Goal: Task Accomplishment & Management: Use online tool/utility

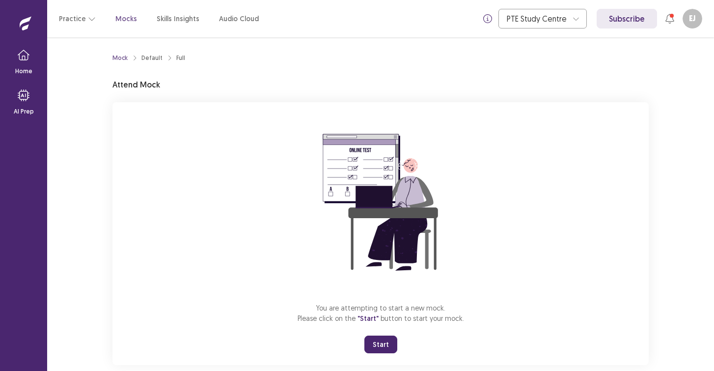
click at [378, 339] on button "Start" at bounding box center [380, 344] width 33 height 18
click at [403, 342] on button "Resume" at bounding box center [404, 344] width 43 height 18
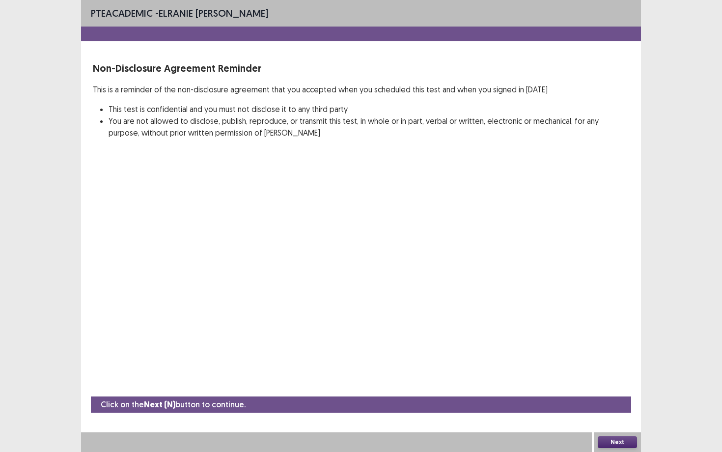
click at [621, 370] on button "Next" at bounding box center [617, 442] width 39 height 12
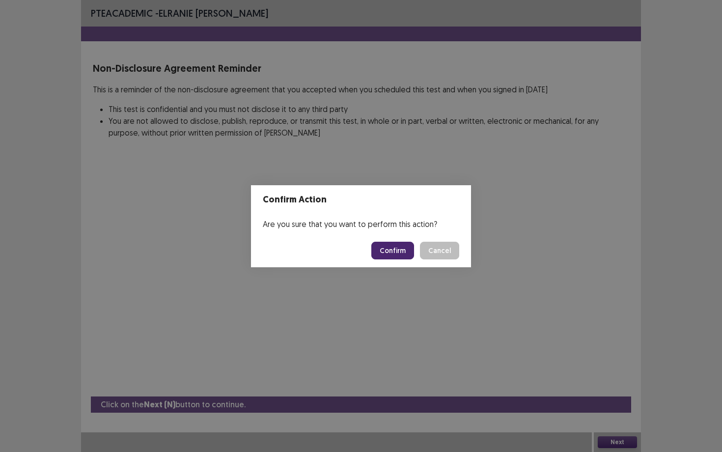
click at [400, 252] on button "Confirm" at bounding box center [392, 251] width 43 height 18
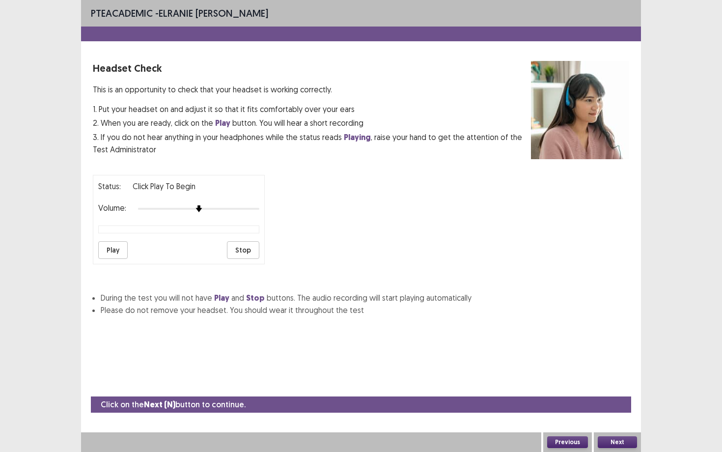
click at [630, 370] on button "Next" at bounding box center [617, 442] width 39 height 12
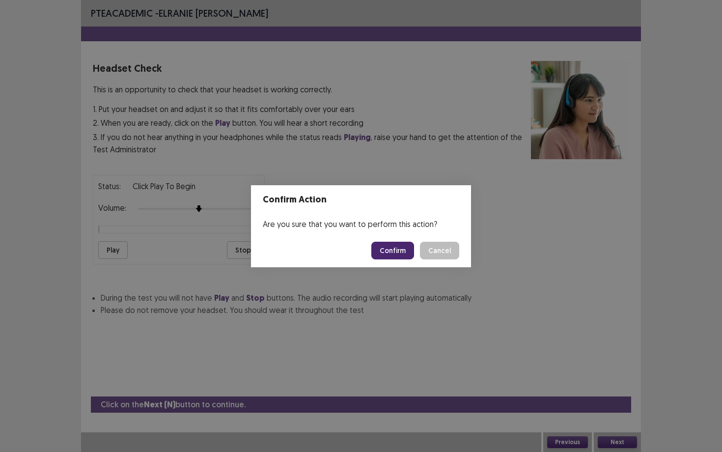
click at [391, 254] on button "Confirm" at bounding box center [392, 251] width 43 height 18
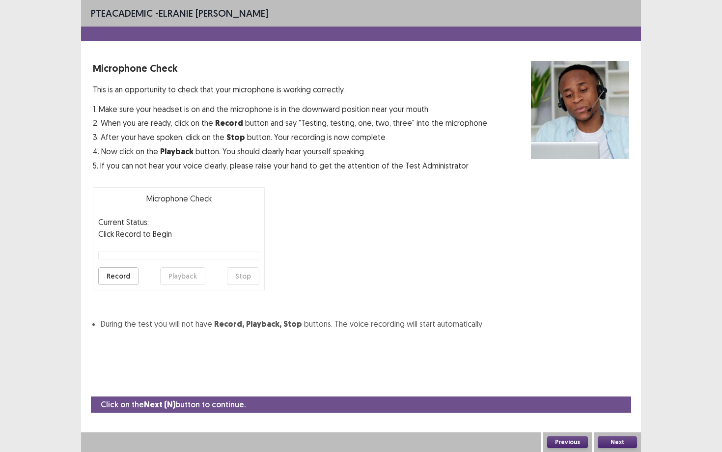
click at [612, 370] on button "Next" at bounding box center [617, 442] width 39 height 12
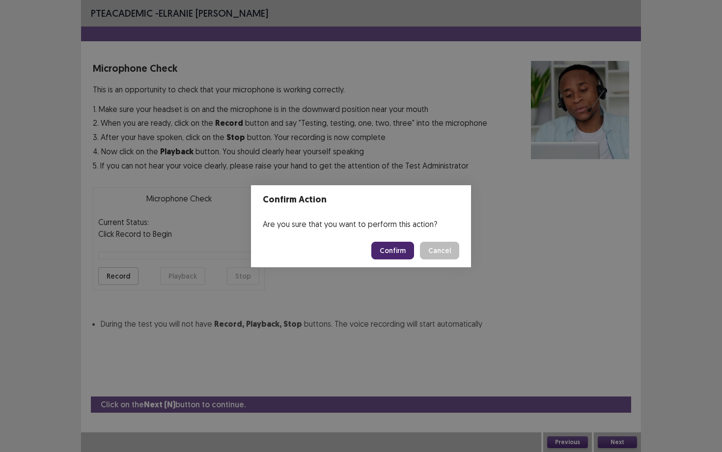
click at [395, 244] on button "Confirm" at bounding box center [392, 251] width 43 height 18
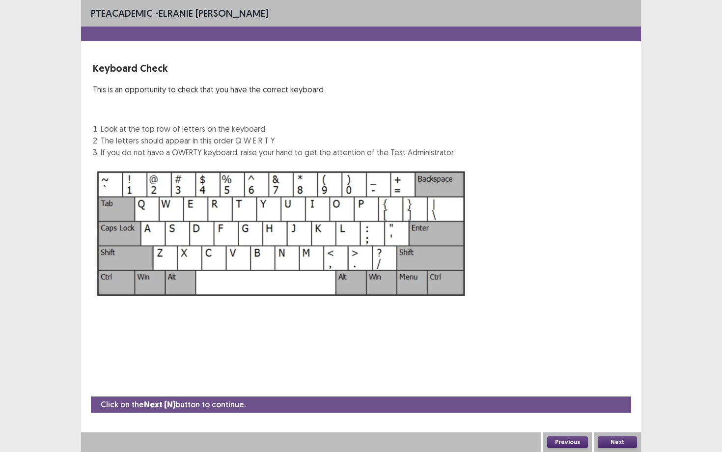
click at [605, 370] on button "Next" at bounding box center [617, 442] width 39 height 12
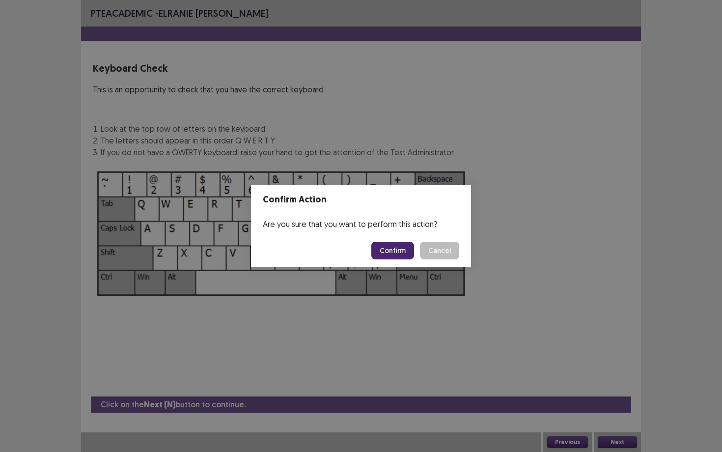
click at [391, 247] on button "Confirm" at bounding box center [392, 251] width 43 height 18
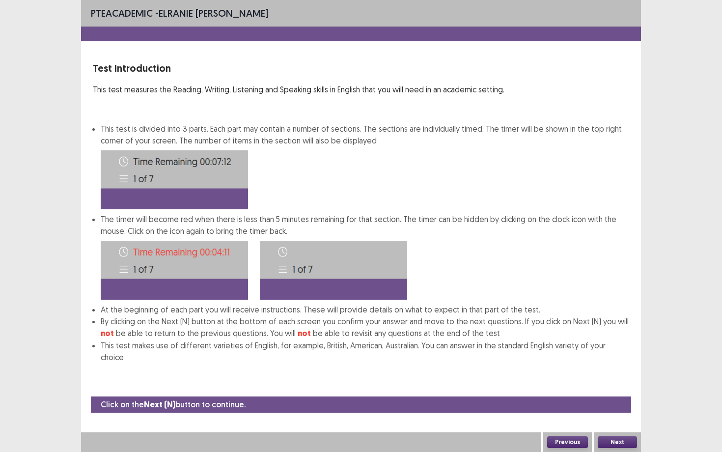
click at [627, 370] on button "Next" at bounding box center [617, 442] width 39 height 12
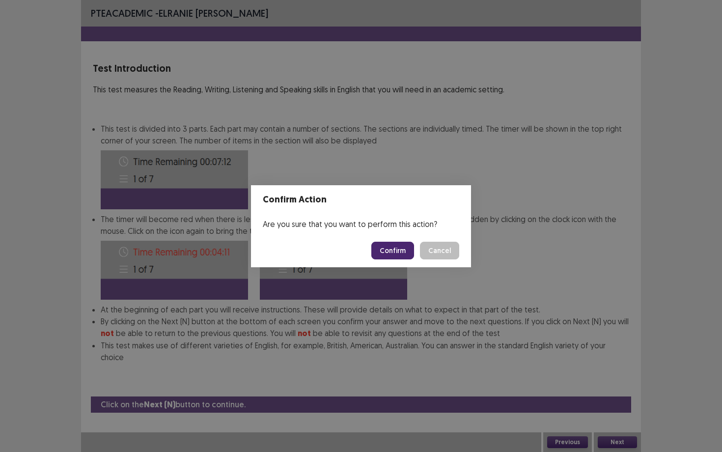
click at [392, 247] on button "Confirm" at bounding box center [392, 251] width 43 height 18
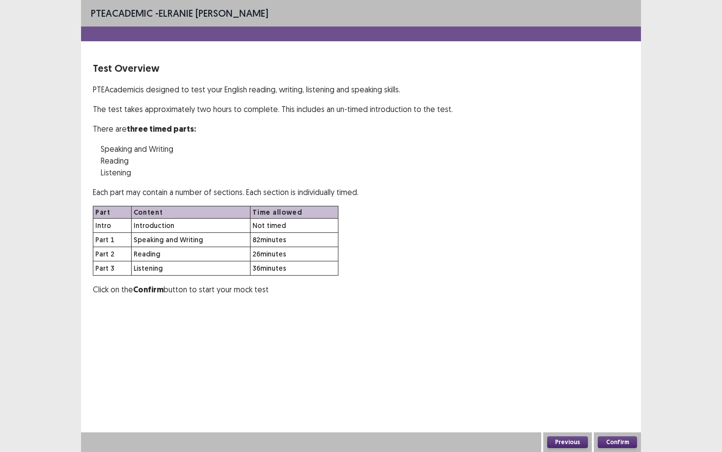
click at [624, 370] on button "Confirm" at bounding box center [617, 442] width 39 height 12
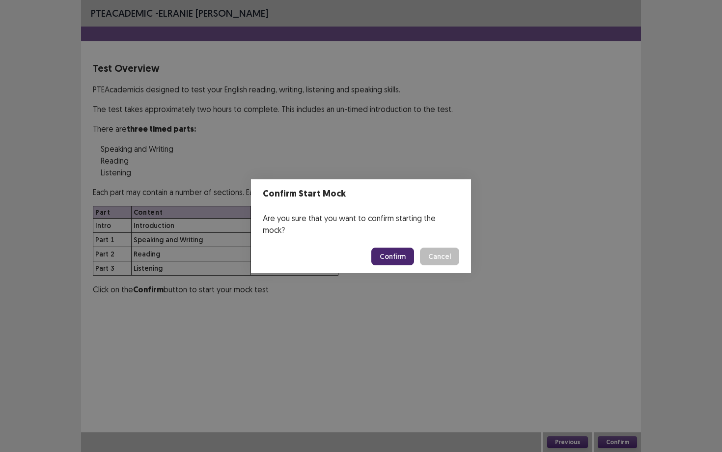
click at [394, 248] on button "Confirm" at bounding box center [392, 257] width 43 height 18
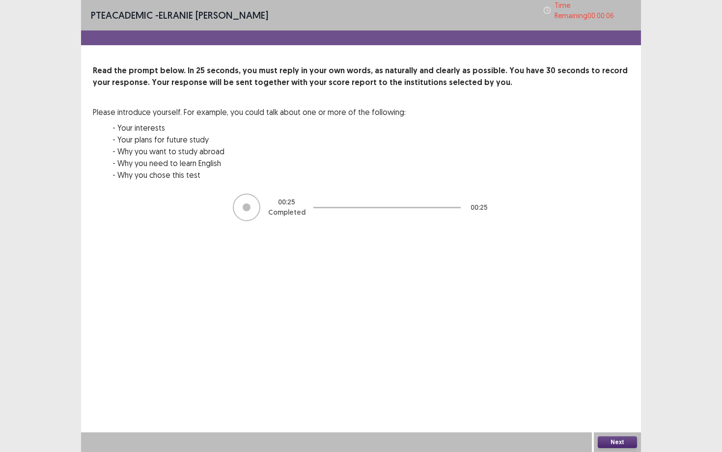
click at [620, 370] on button "Next" at bounding box center [617, 442] width 39 height 12
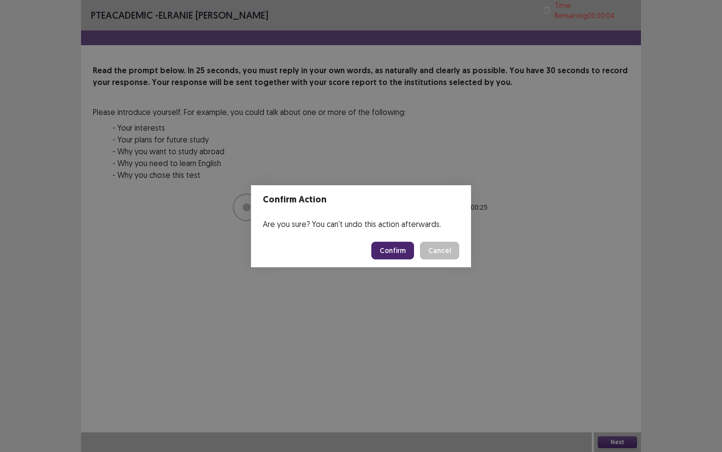
click at [405, 248] on button "Confirm" at bounding box center [392, 251] width 43 height 18
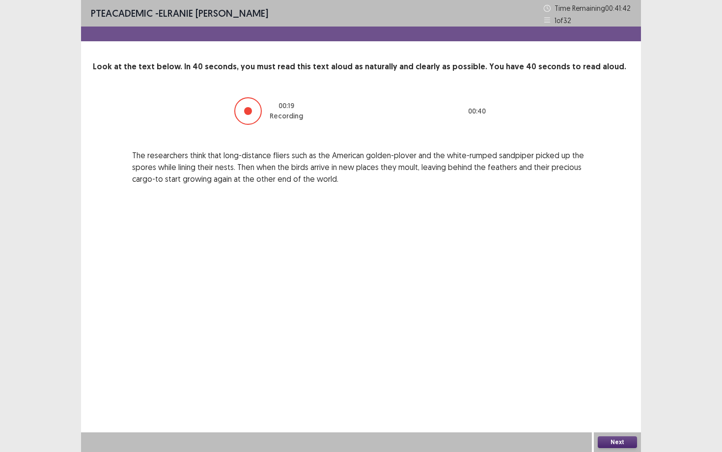
click at [621, 370] on button "Next" at bounding box center [617, 442] width 39 height 12
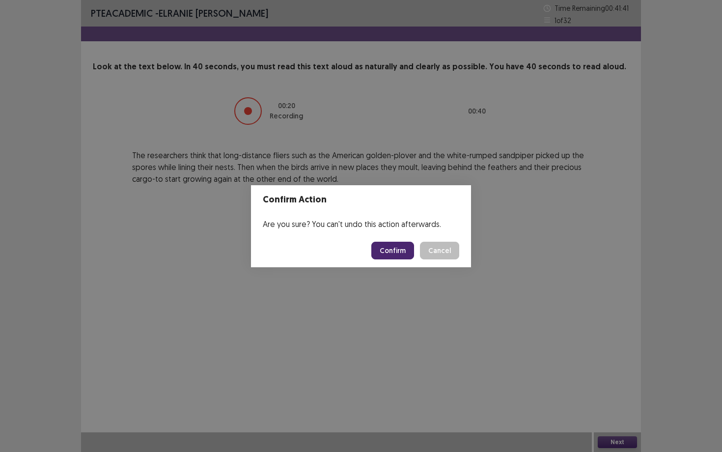
click at [399, 246] on button "Confirm" at bounding box center [392, 251] width 43 height 18
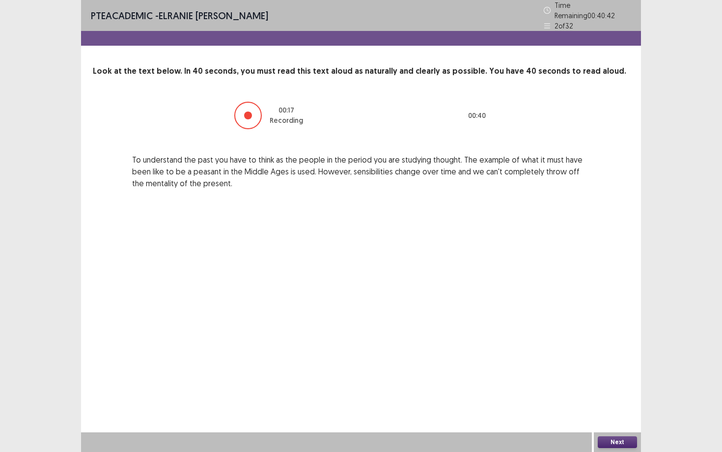
click at [618, 370] on button "Next" at bounding box center [617, 442] width 39 height 12
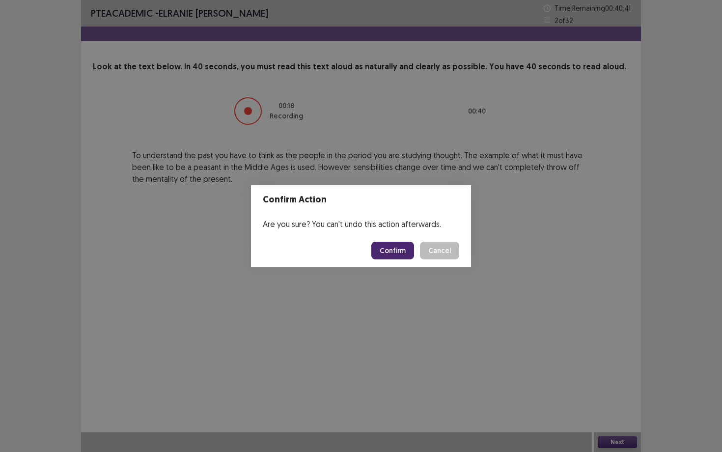
click at [398, 252] on button "Confirm" at bounding box center [392, 251] width 43 height 18
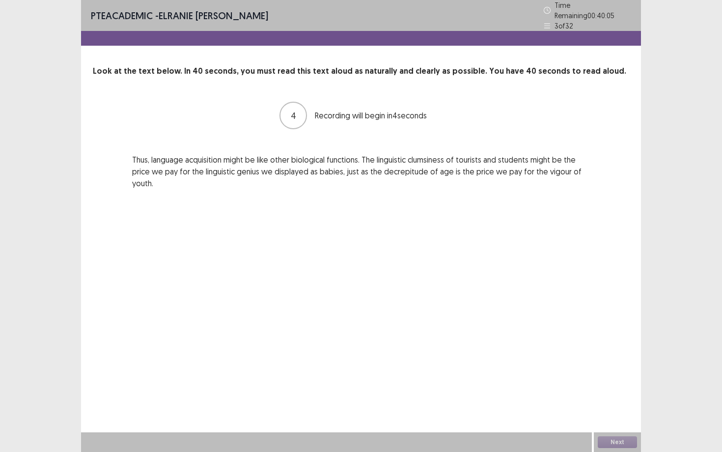
click at [398, 258] on div "PTE academic - ELRANIE JOSEPH BAUTISTA Time Remaining 00 : 40 : 05 3 of 32 Look…" at bounding box center [361, 226] width 560 height 452
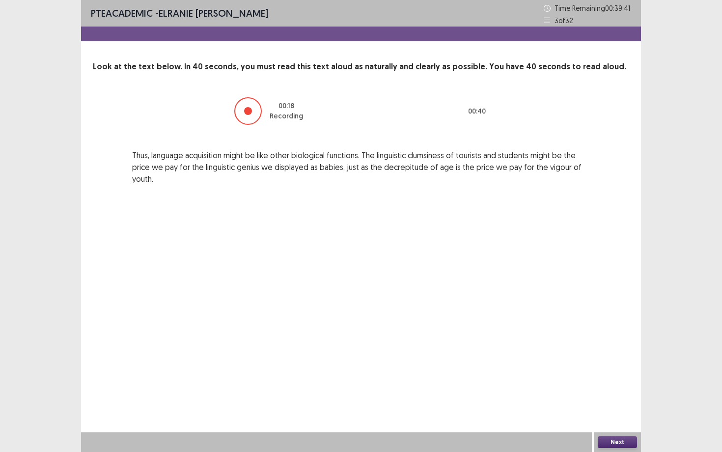
click at [604, 370] on button "Next" at bounding box center [617, 442] width 39 height 12
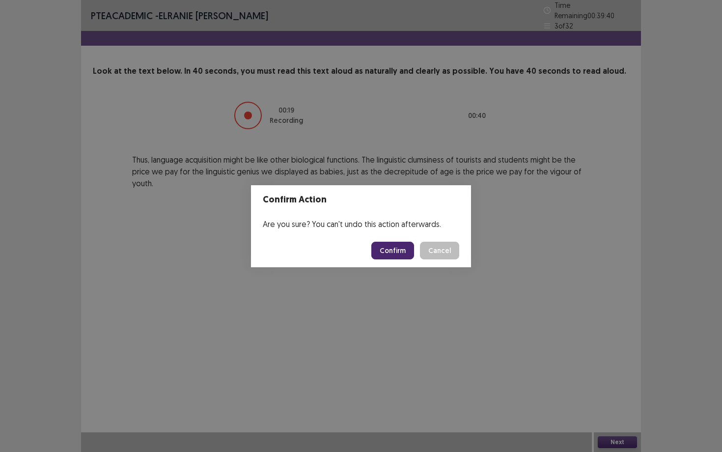
click at [394, 251] on button "Confirm" at bounding box center [392, 251] width 43 height 18
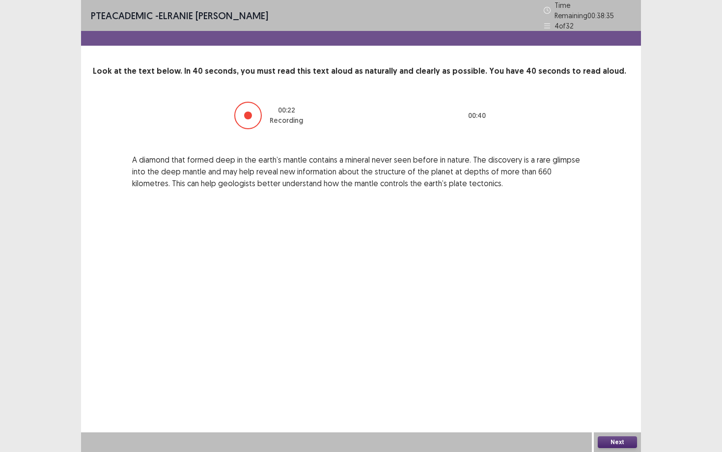
click at [613, 370] on div "Next" at bounding box center [617, 442] width 47 height 20
click at [613, 370] on button "Next" at bounding box center [617, 442] width 39 height 12
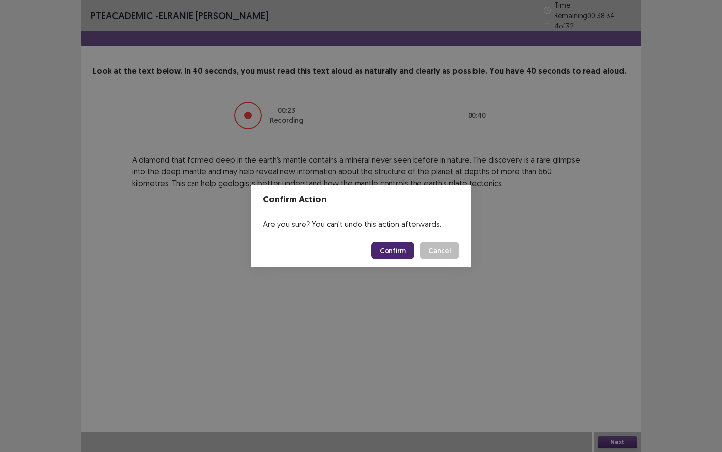
click at [379, 238] on footer "Confirm Cancel" at bounding box center [361, 250] width 220 height 33
click at [386, 250] on button "Confirm" at bounding box center [392, 251] width 43 height 18
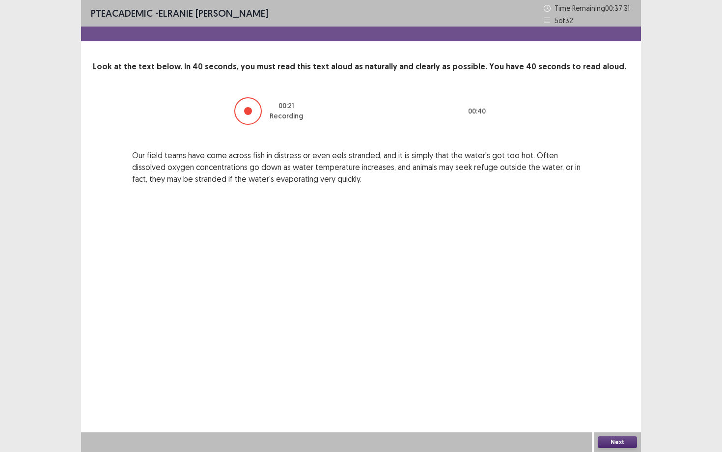
click at [618, 370] on button "Next" at bounding box center [617, 442] width 39 height 12
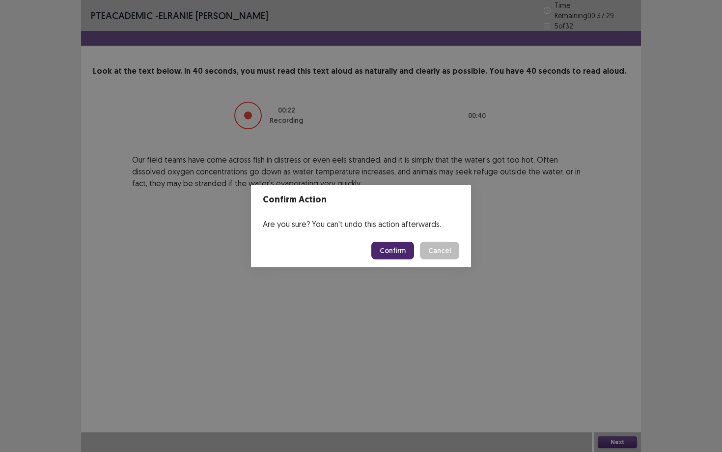
click at [394, 248] on button "Confirm" at bounding box center [392, 251] width 43 height 18
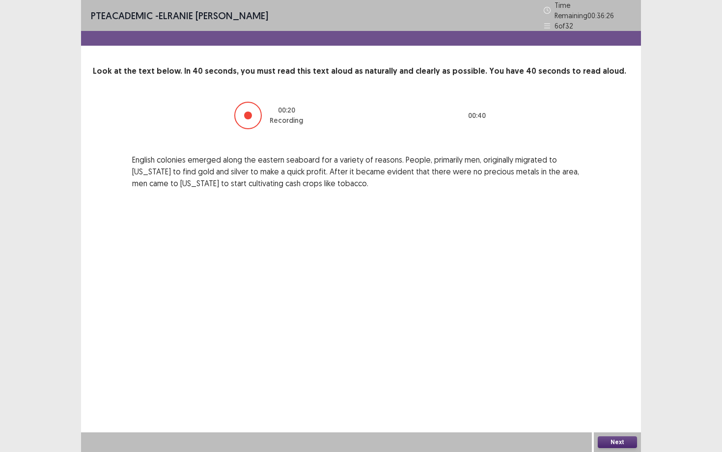
click at [623, 370] on button "Next" at bounding box center [617, 442] width 39 height 12
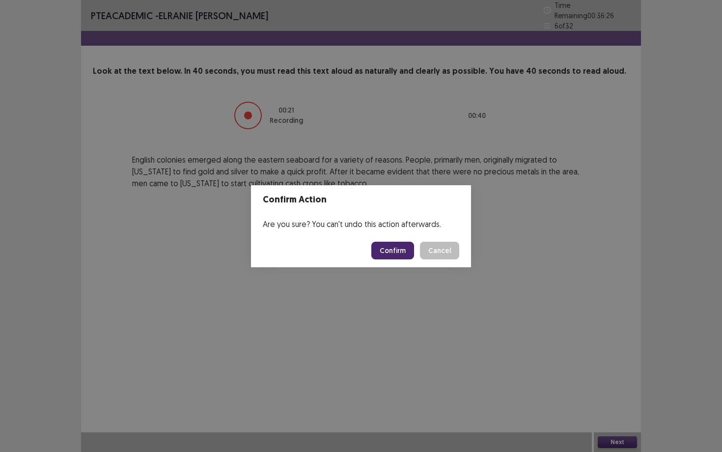
click at [403, 249] on button "Confirm" at bounding box center [392, 251] width 43 height 18
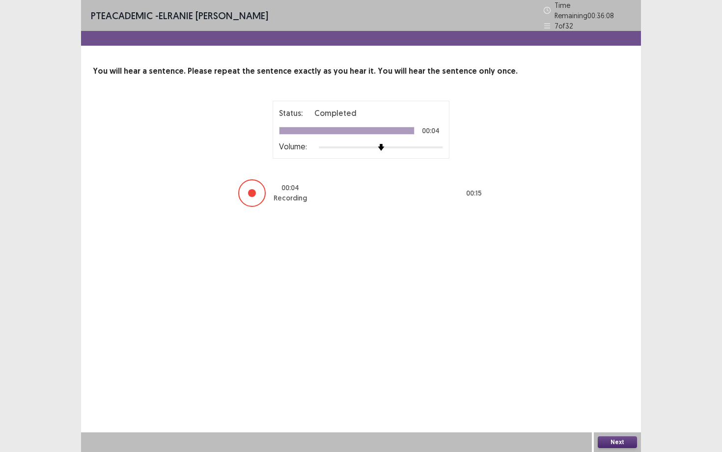
click at [629, 370] on button "Next" at bounding box center [617, 442] width 39 height 12
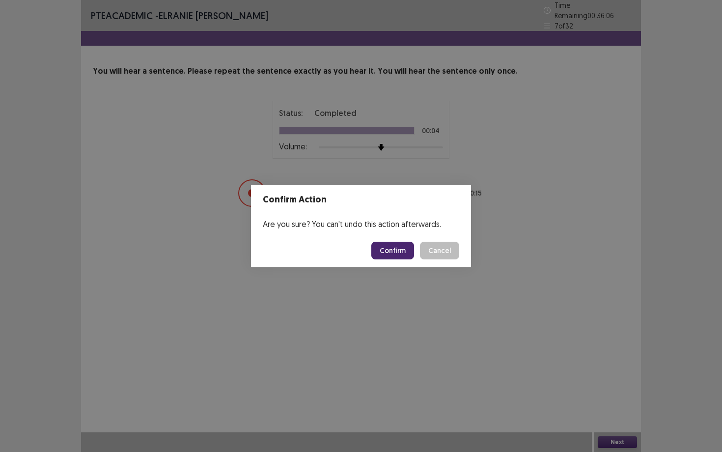
click at [411, 240] on footer "Confirm Cancel" at bounding box center [361, 250] width 220 height 33
click at [406, 251] on button "Confirm" at bounding box center [392, 251] width 43 height 18
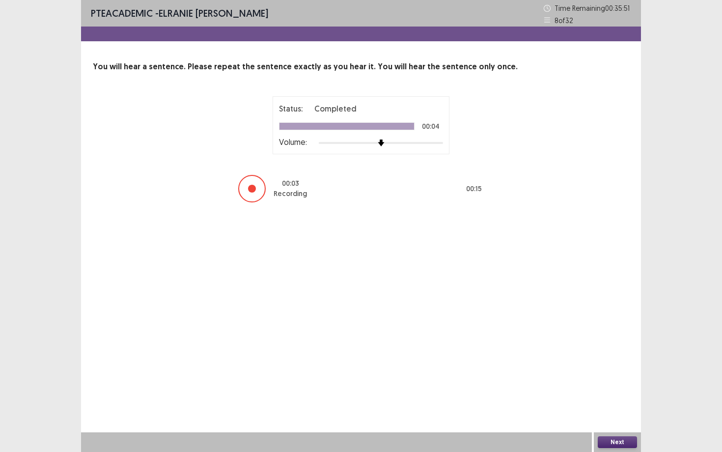
click at [603, 370] on button "Next" at bounding box center [617, 442] width 39 height 12
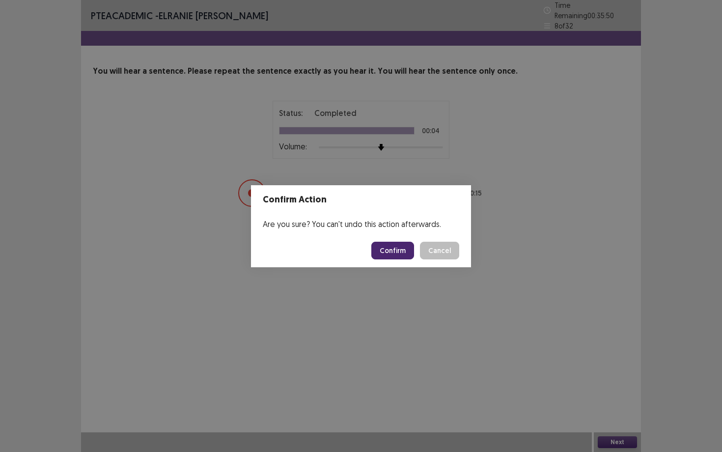
click at [393, 250] on button "Confirm" at bounding box center [392, 251] width 43 height 18
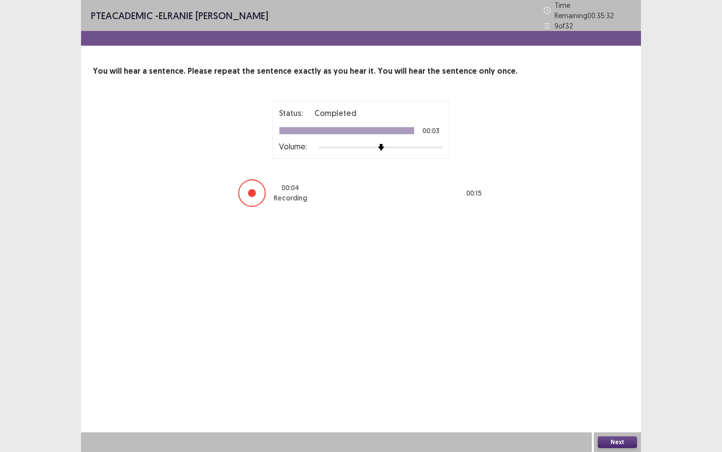
click at [640, 370] on div "Next" at bounding box center [617, 442] width 47 height 20
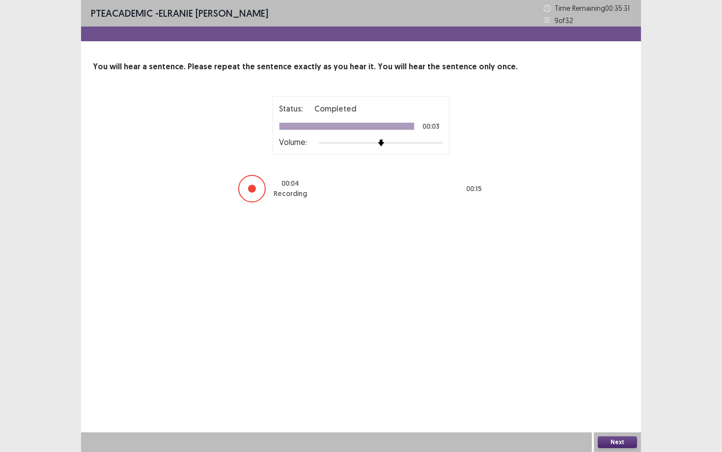
click at [624, 370] on button "Next" at bounding box center [617, 442] width 39 height 12
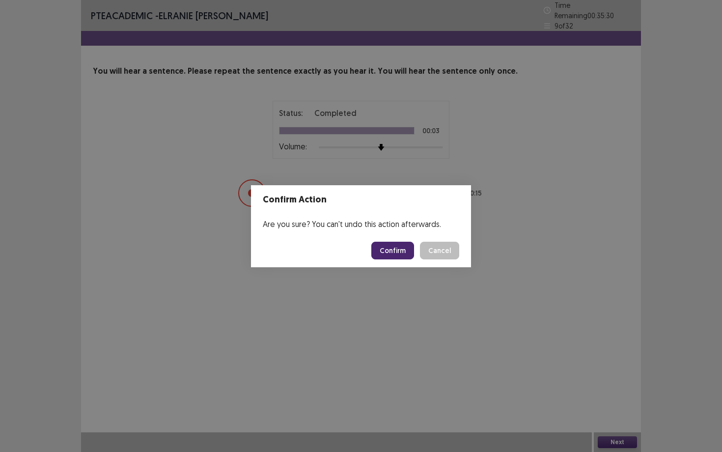
click at [393, 245] on button "Confirm" at bounding box center [392, 251] width 43 height 18
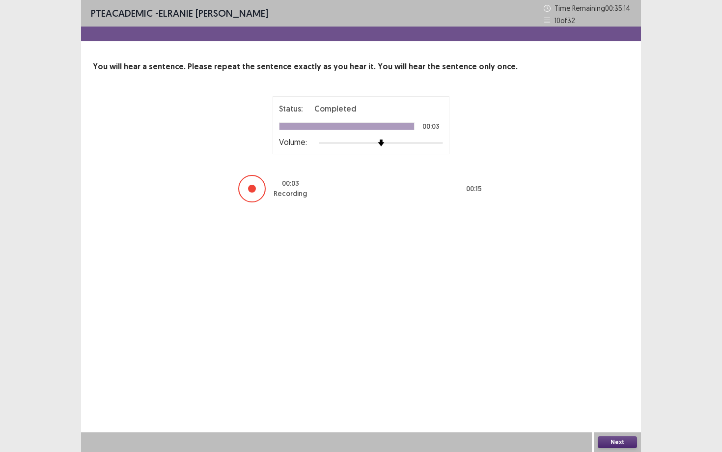
click at [611, 370] on button "Next" at bounding box center [617, 442] width 39 height 12
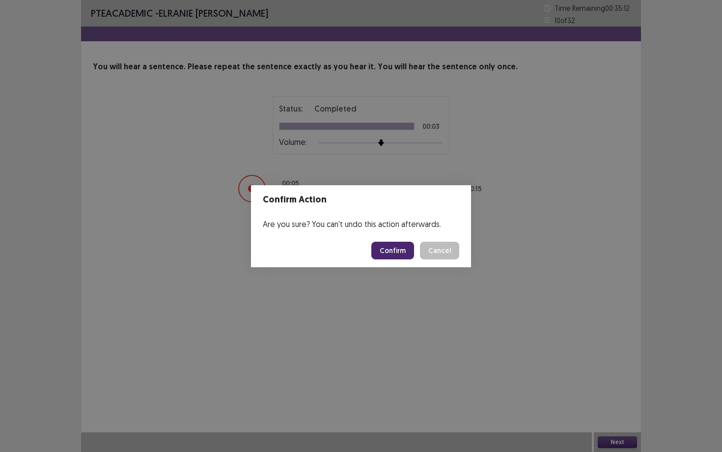
click at [398, 247] on button "Confirm" at bounding box center [392, 251] width 43 height 18
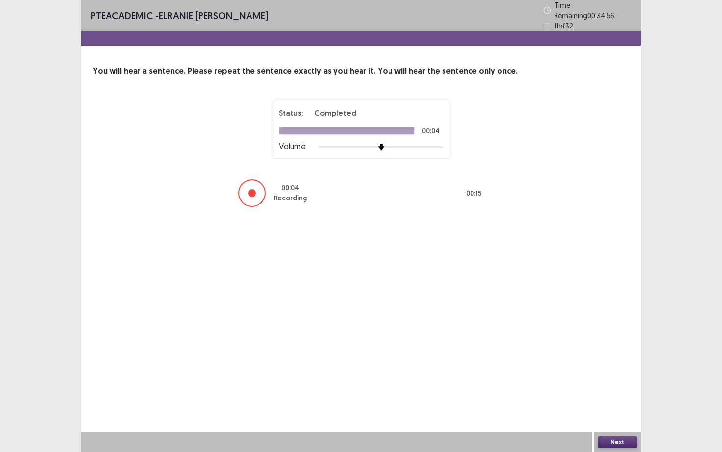
click at [624, 370] on button "Next" at bounding box center [617, 442] width 39 height 12
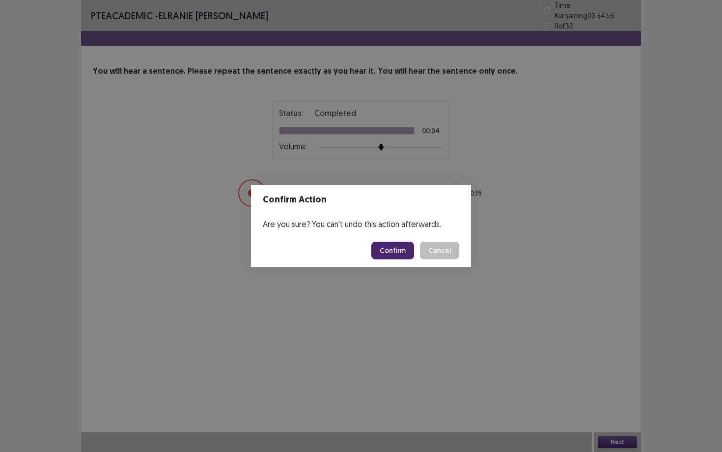
click at [386, 243] on button "Confirm" at bounding box center [392, 251] width 43 height 18
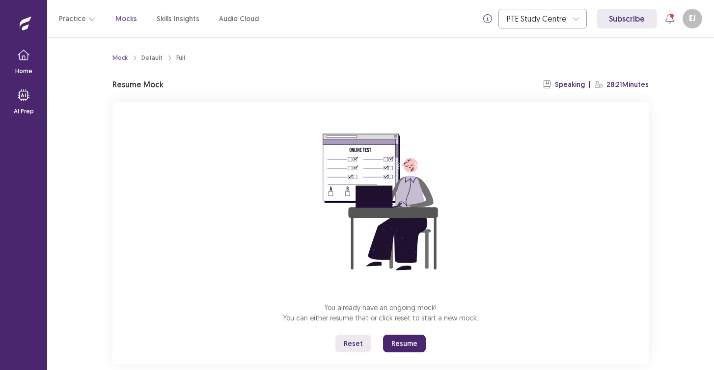
click at [399, 345] on button "Resume" at bounding box center [404, 344] width 43 height 18
click at [695, 25] on button "EJ" at bounding box center [693, 19] width 20 height 20
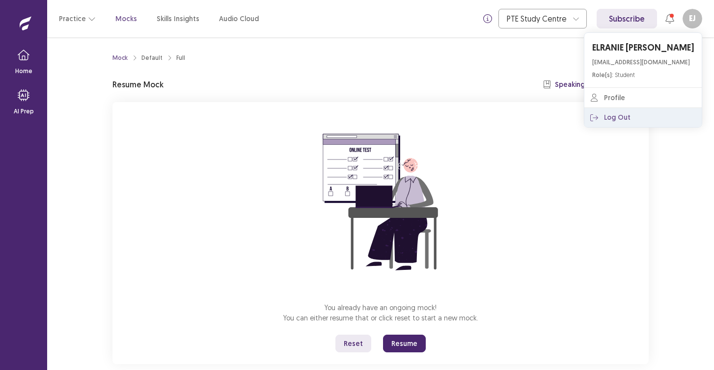
click at [613, 120] on button "Log Out" at bounding box center [642, 118] width 117 height 20
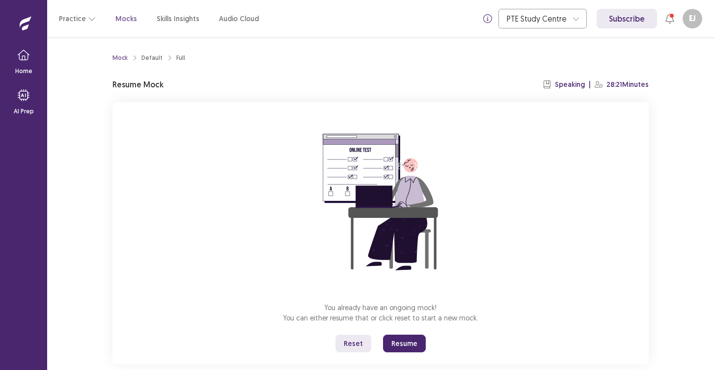
click at [410, 345] on button "Resume" at bounding box center [404, 344] width 43 height 18
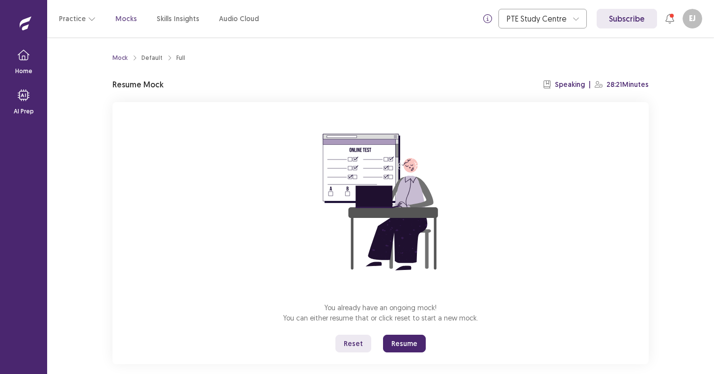
click at [410, 347] on button "Resume" at bounding box center [404, 344] width 43 height 18
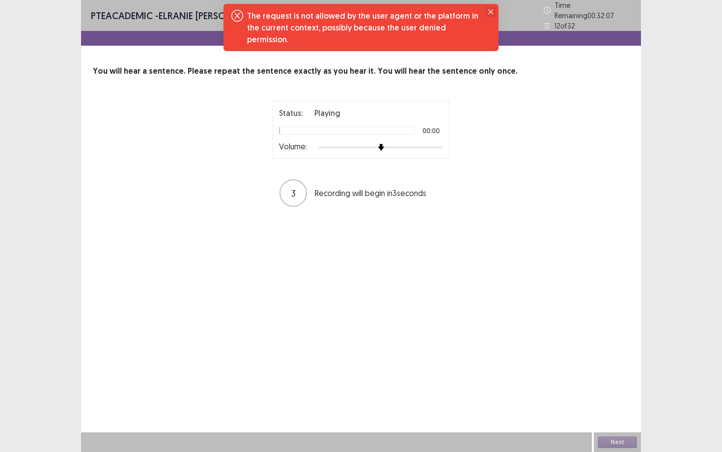
click at [490, 7] on button "Close" at bounding box center [491, 12] width 12 height 12
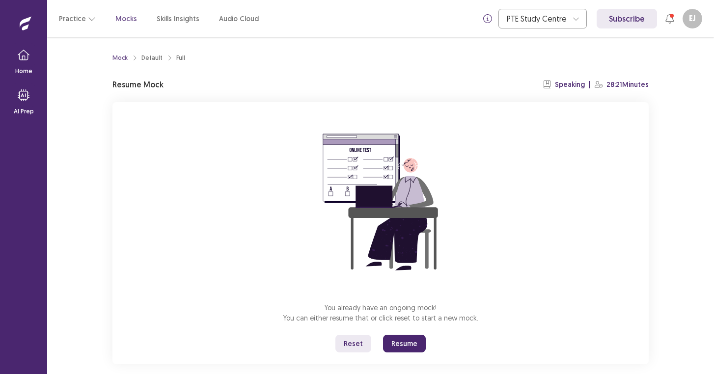
click at [395, 339] on button "Resume" at bounding box center [404, 344] width 43 height 18
click at [392, 343] on button "Resume" at bounding box center [404, 344] width 43 height 18
click at [404, 346] on button "Resume" at bounding box center [404, 344] width 43 height 18
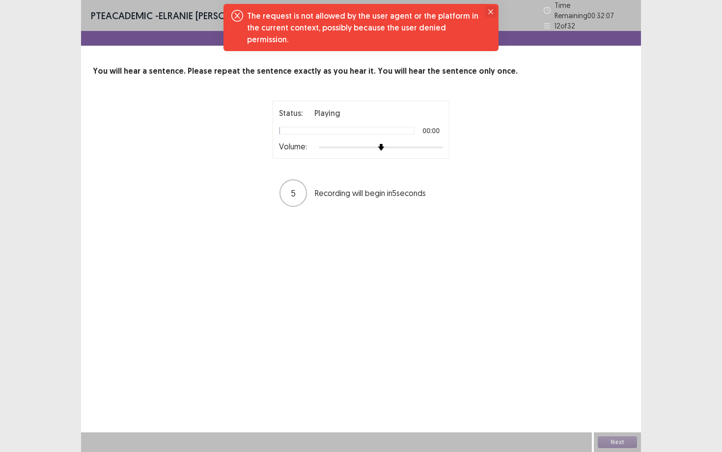
click at [491, 9] on button "Close" at bounding box center [491, 12] width 12 height 12
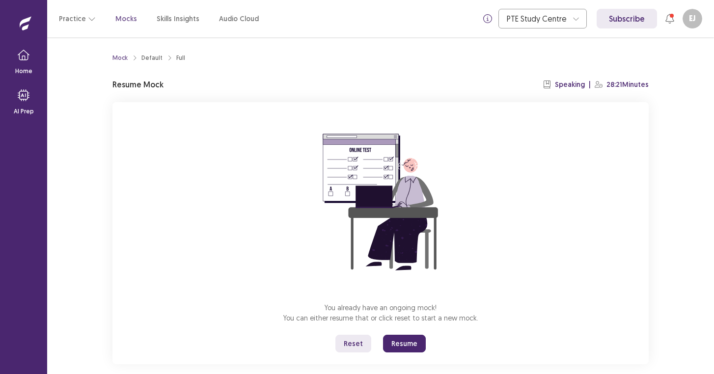
click at [391, 337] on button "Resume" at bounding box center [404, 344] width 43 height 18
click at [411, 348] on button "Resume" at bounding box center [404, 344] width 43 height 18
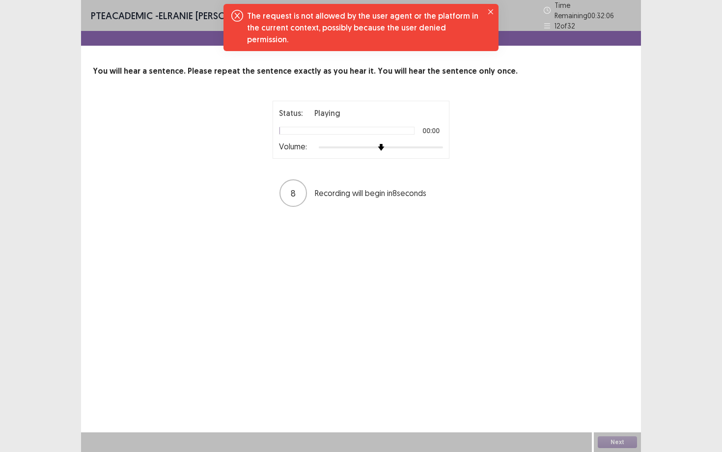
click at [511, 103] on div "Status: Playing 00:00 Volume: 8 Recording will begin in 8 seconds" at bounding box center [361, 154] width 536 height 107
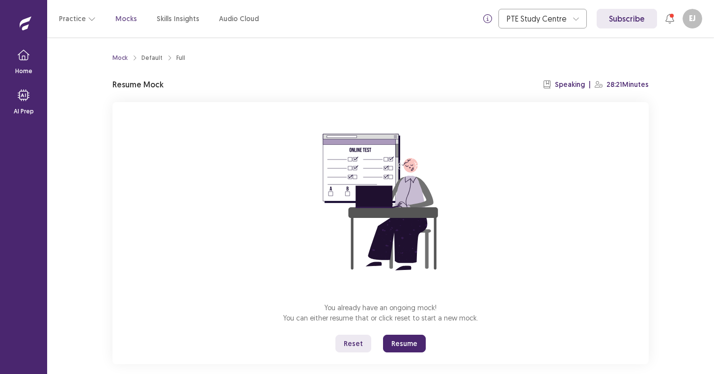
click at [390, 341] on button "Resume" at bounding box center [404, 344] width 43 height 18
click at [398, 346] on button "Resume" at bounding box center [404, 344] width 43 height 18
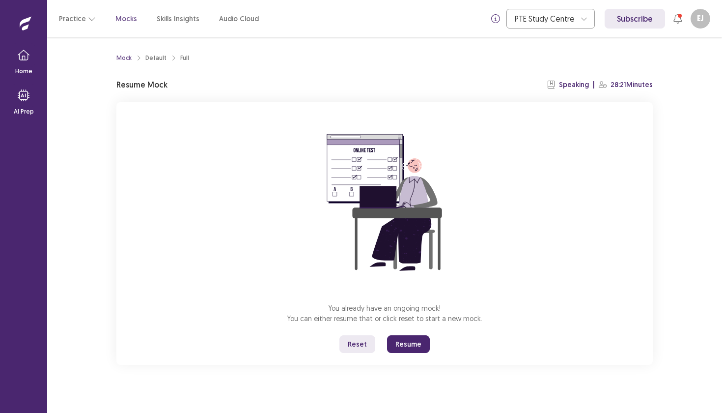
click at [410, 340] on button "Resume" at bounding box center [408, 344] width 43 height 18
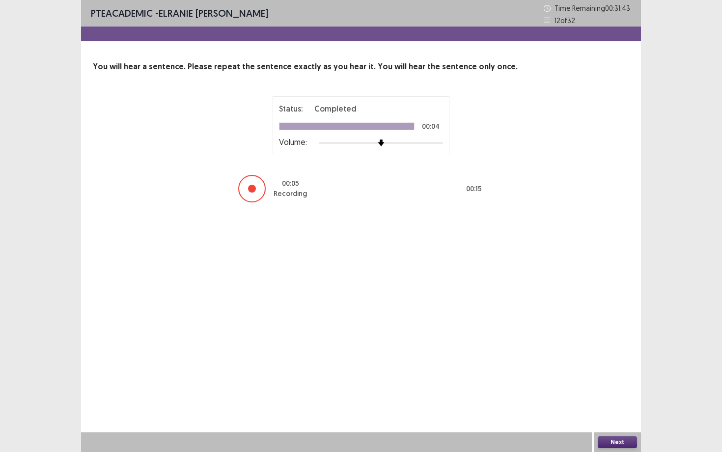
click at [609, 412] on button "Next" at bounding box center [617, 442] width 39 height 12
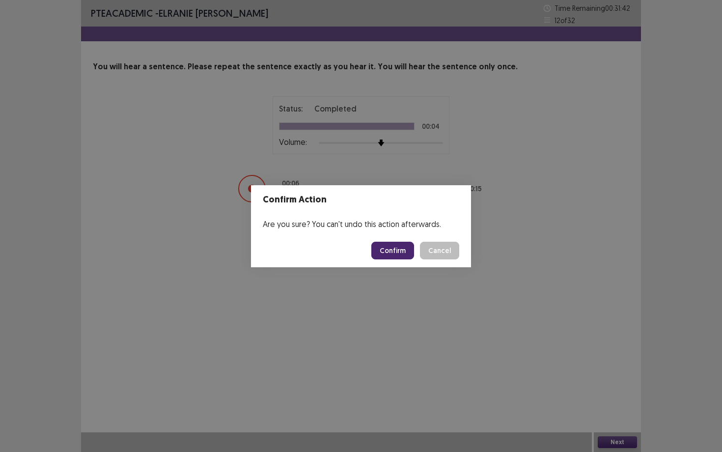
click at [392, 248] on button "Confirm" at bounding box center [392, 251] width 43 height 18
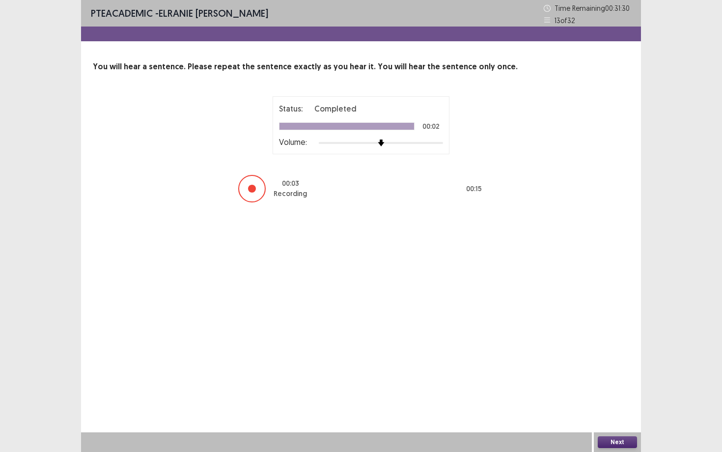
click at [601, 412] on button "Next" at bounding box center [617, 442] width 39 height 12
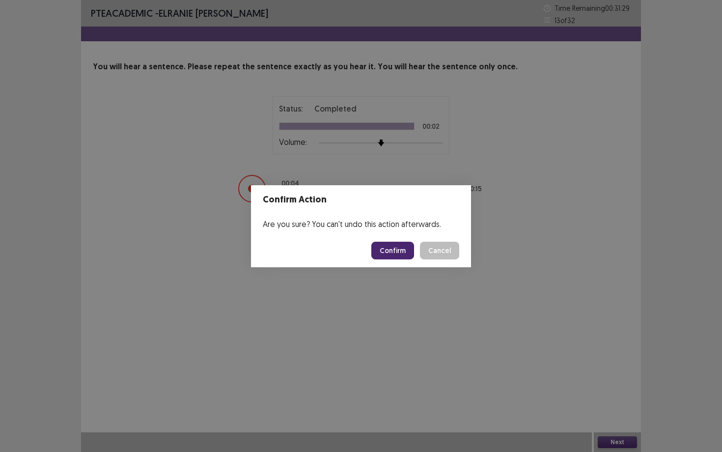
click at [399, 244] on button "Confirm" at bounding box center [392, 251] width 43 height 18
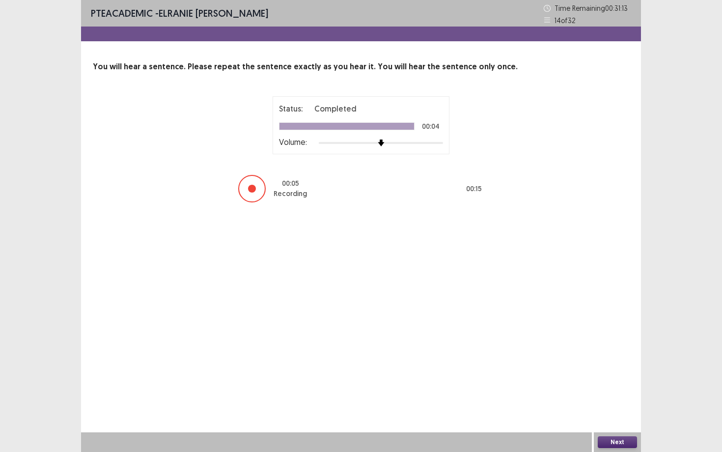
click at [600, 412] on button "Next" at bounding box center [617, 442] width 39 height 12
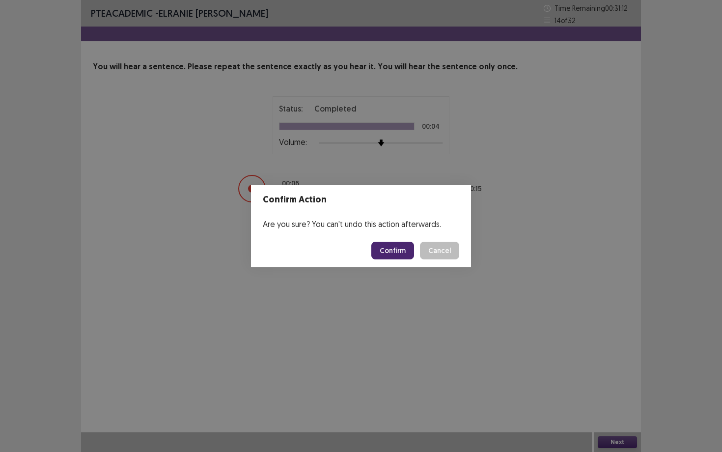
click at [393, 251] on button "Confirm" at bounding box center [392, 251] width 43 height 18
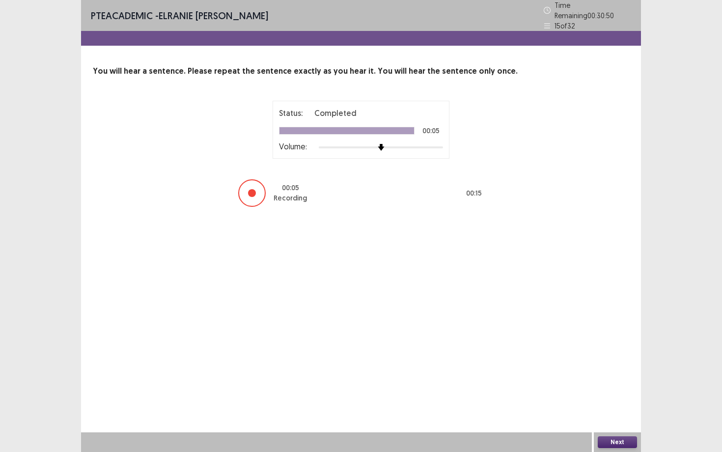
click at [628, 412] on button "Next" at bounding box center [617, 442] width 39 height 12
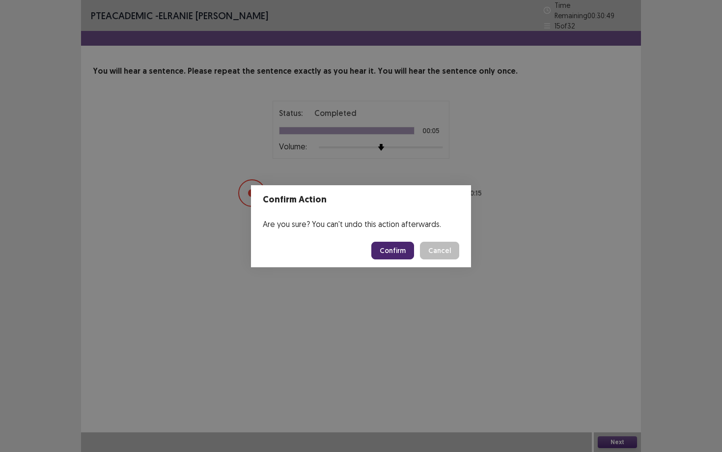
click at [376, 243] on button "Confirm" at bounding box center [392, 251] width 43 height 18
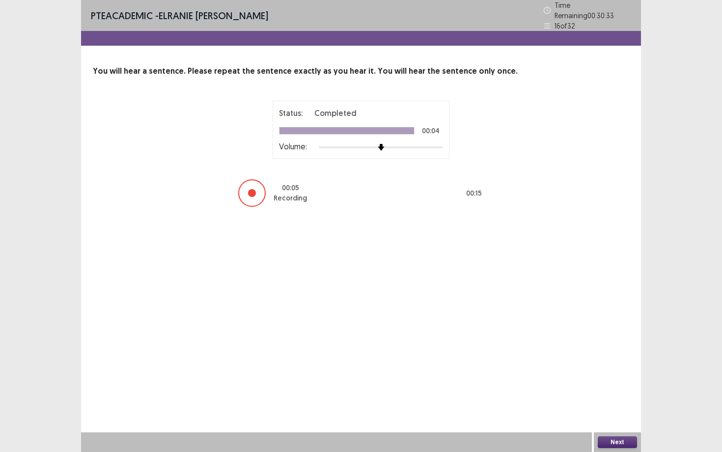
click at [607, 412] on button "Next" at bounding box center [617, 442] width 39 height 12
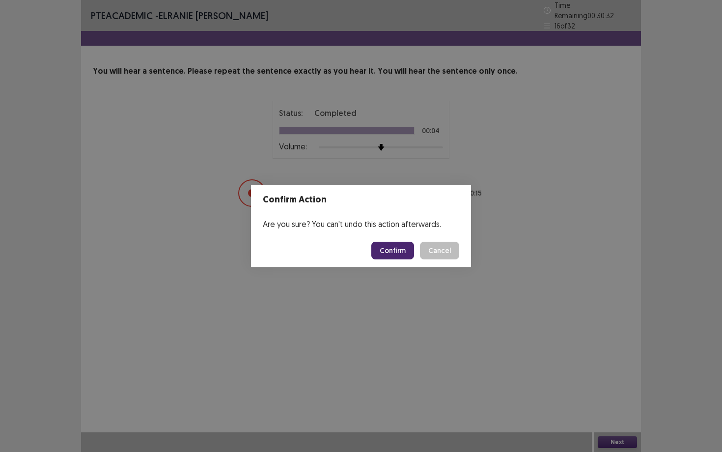
click at [392, 246] on button "Confirm" at bounding box center [392, 251] width 43 height 18
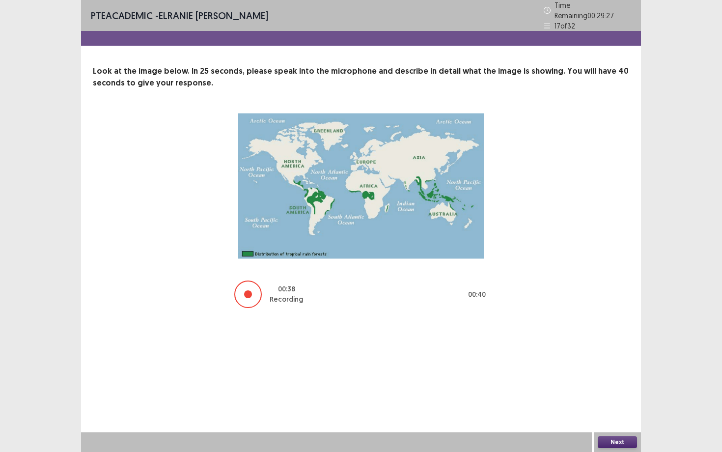
click at [601, 412] on button "Next" at bounding box center [617, 442] width 39 height 12
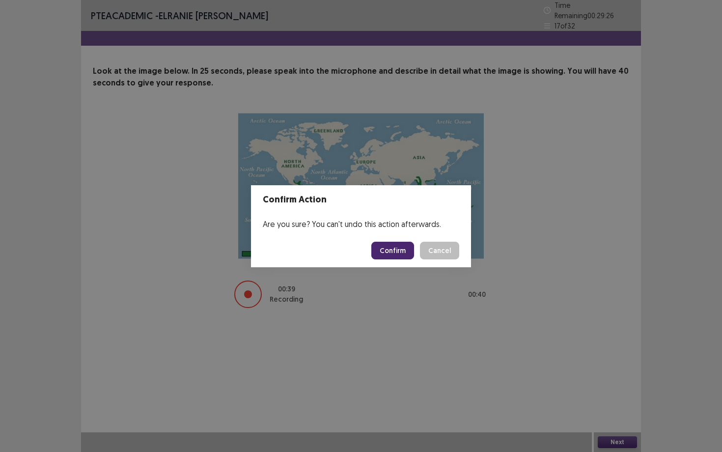
click at [385, 255] on button "Confirm" at bounding box center [392, 251] width 43 height 18
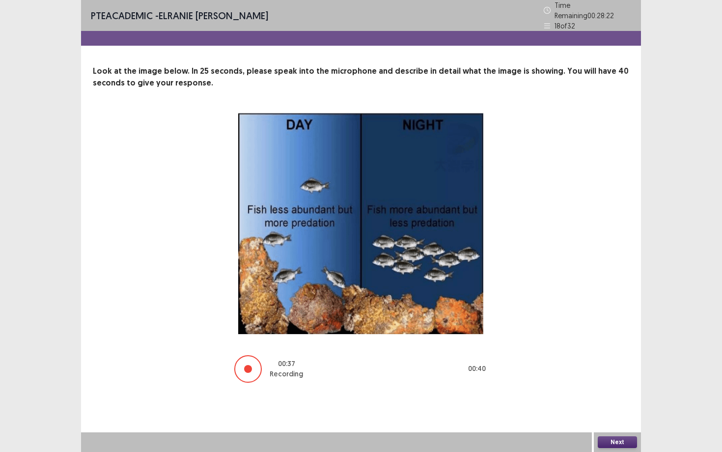
click at [616, 412] on button "Next" at bounding box center [617, 442] width 39 height 12
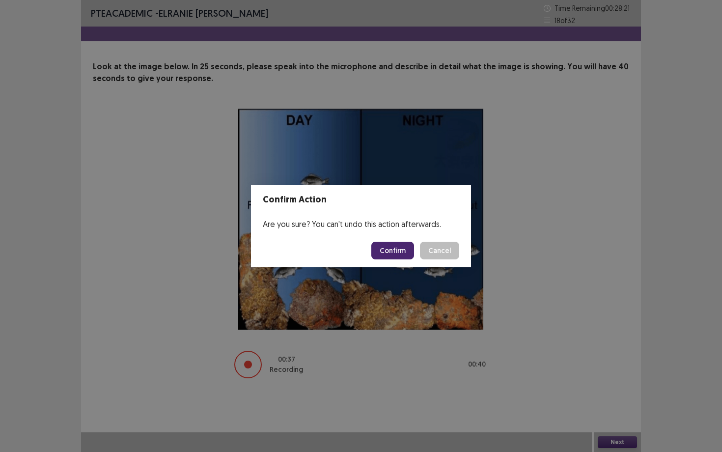
click at [405, 250] on button "Confirm" at bounding box center [392, 251] width 43 height 18
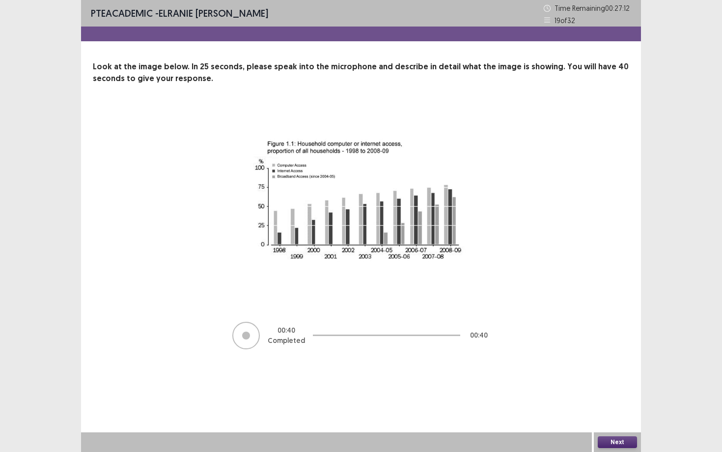
click at [616, 412] on div "Next" at bounding box center [617, 442] width 47 height 20
click at [613, 412] on button "Next" at bounding box center [617, 442] width 39 height 12
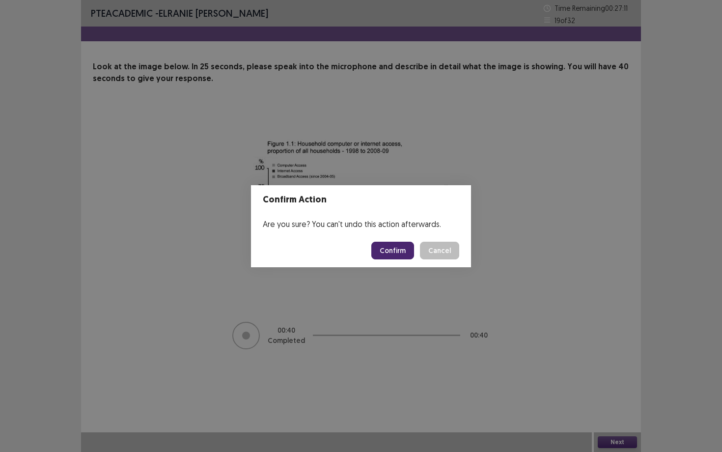
click at [395, 252] on button "Confirm" at bounding box center [392, 251] width 43 height 18
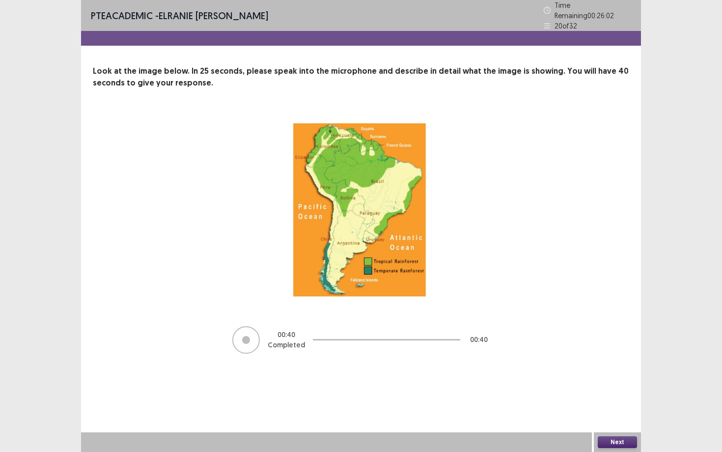
click at [627, 412] on div "PTE academic - ELRANIE JOSEPH BAUTISTA Time Remaining 00 : 26 : 02 20 of 32 Loo…" at bounding box center [361, 226] width 560 height 452
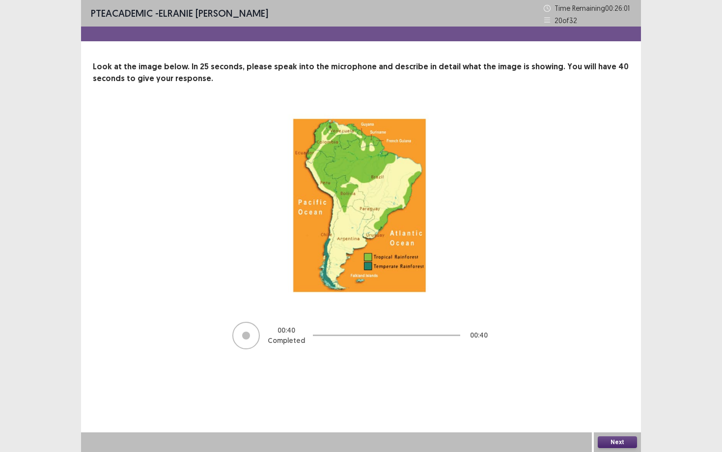
click at [627, 412] on div "Next" at bounding box center [617, 442] width 47 height 20
click at [625, 412] on button "Next" at bounding box center [617, 442] width 39 height 12
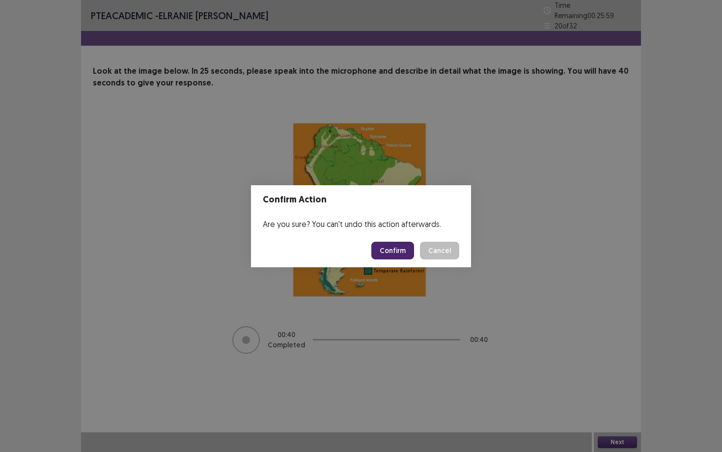
click at [410, 253] on button "Confirm" at bounding box center [392, 251] width 43 height 18
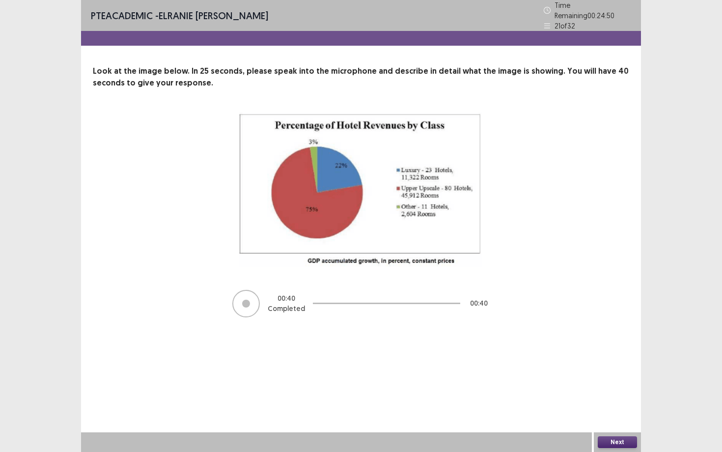
click at [623, 412] on button "Next" at bounding box center [617, 442] width 39 height 12
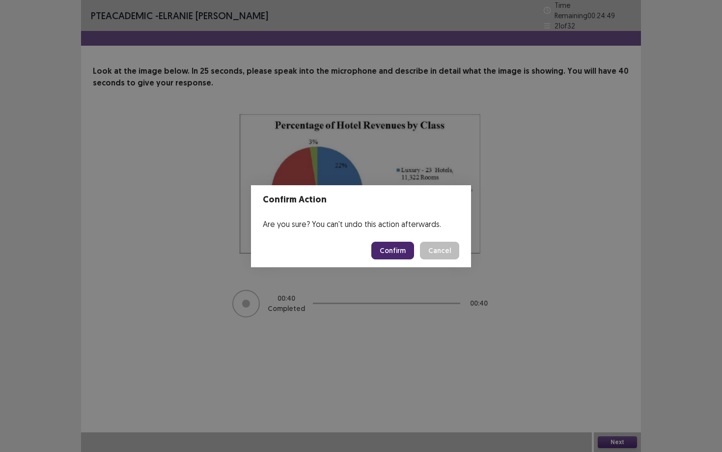
click at [392, 253] on button "Confirm" at bounding box center [392, 251] width 43 height 18
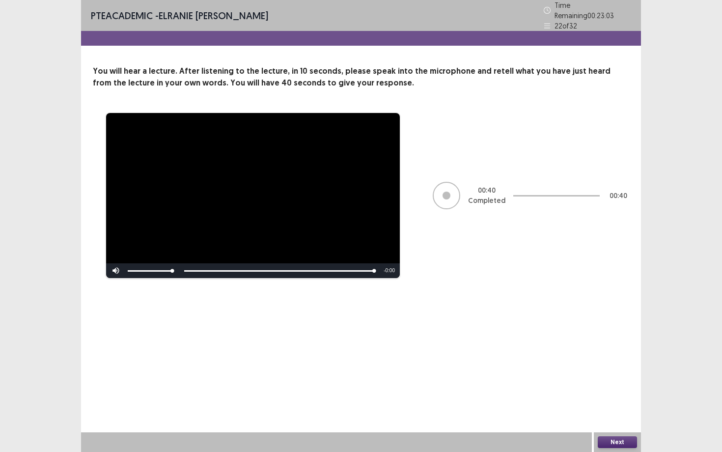
click at [613, 412] on button "Next" at bounding box center [617, 442] width 39 height 12
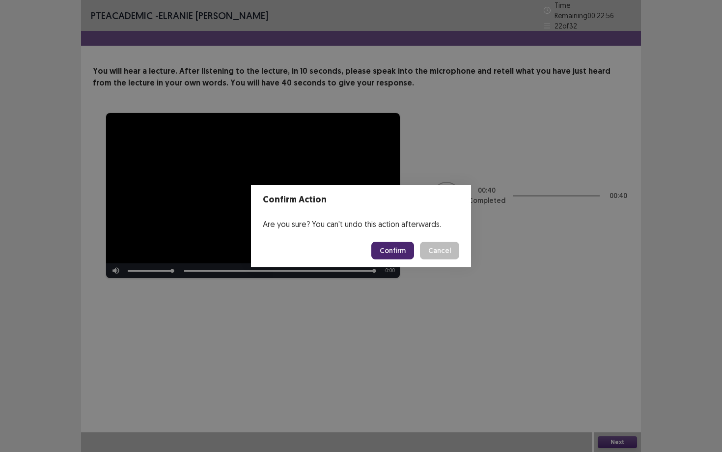
click at [398, 253] on button "Confirm" at bounding box center [392, 251] width 43 height 18
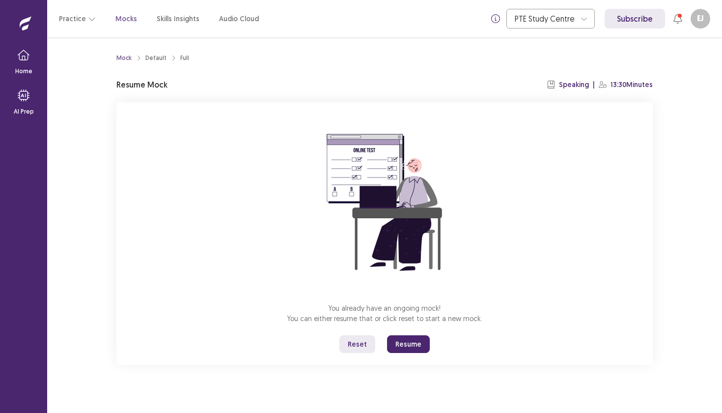
click at [410, 335] on button "Resume" at bounding box center [408, 344] width 43 height 18
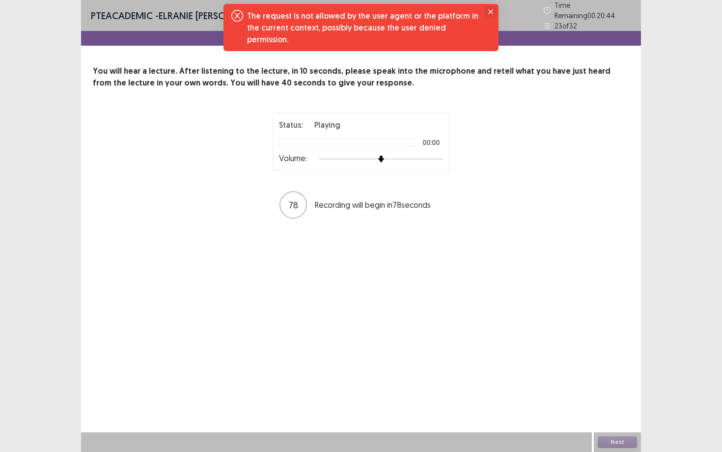
click at [490, 11] on icon "Close" at bounding box center [490, 11] width 5 height 5
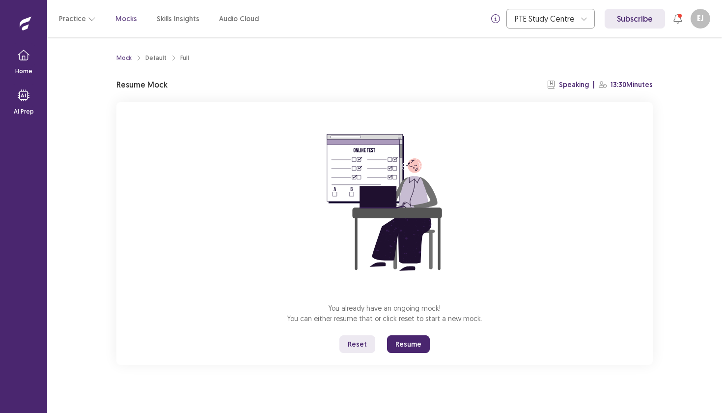
click at [401, 344] on button "Resume" at bounding box center [408, 344] width 43 height 18
click at [396, 349] on button "Resume" at bounding box center [408, 344] width 43 height 18
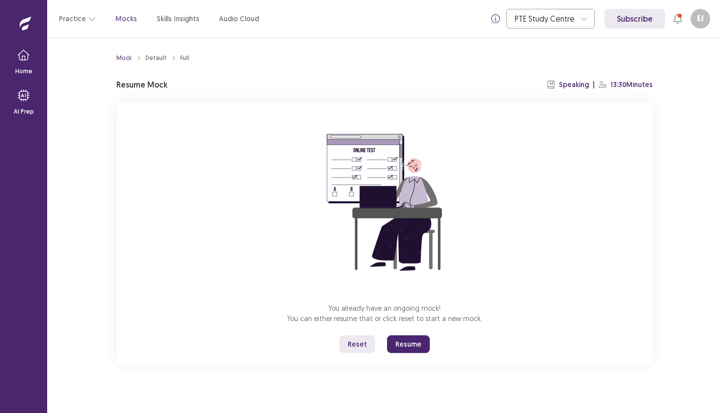
click at [400, 346] on button "Resume" at bounding box center [408, 344] width 43 height 18
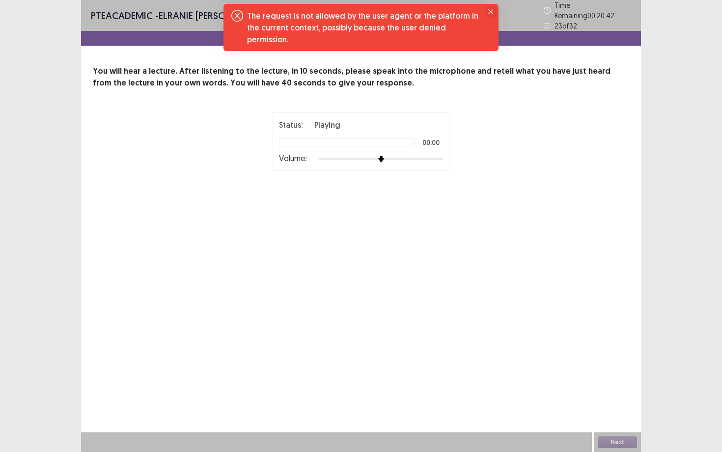
click at [493, 12] on button "Close" at bounding box center [491, 12] width 12 height 12
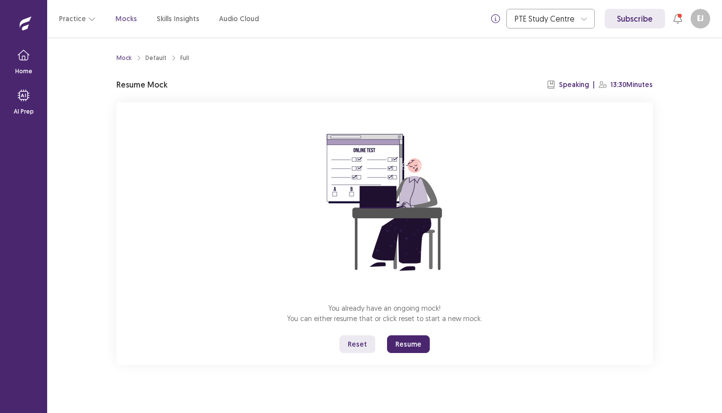
click at [406, 340] on button "Resume" at bounding box center [408, 344] width 43 height 18
click at [403, 344] on button "Resume" at bounding box center [408, 344] width 43 height 18
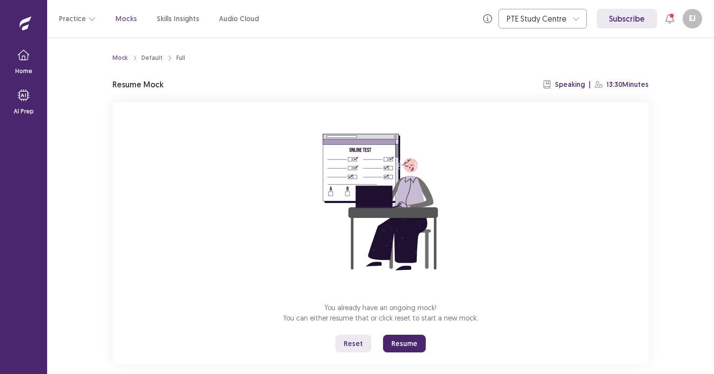
click at [393, 346] on button "Resume" at bounding box center [404, 344] width 43 height 18
click at [410, 339] on button "Resume" at bounding box center [404, 344] width 43 height 18
click at [409, 340] on button "Resume" at bounding box center [404, 344] width 43 height 18
click at [399, 347] on button "Resume" at bounding box center [404, 344] width 43 height 18
click at [405, 341] on button "Resume" at bounding box center [404, 344] width 43 height 18
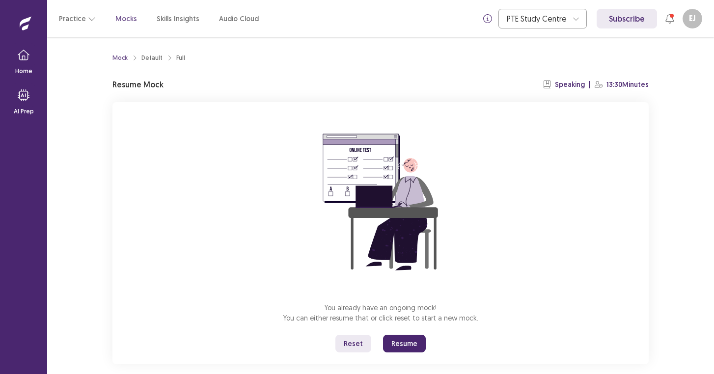
click at [393, 341] on button "Resume" at bounding box center [404, 344] width 43 height 18
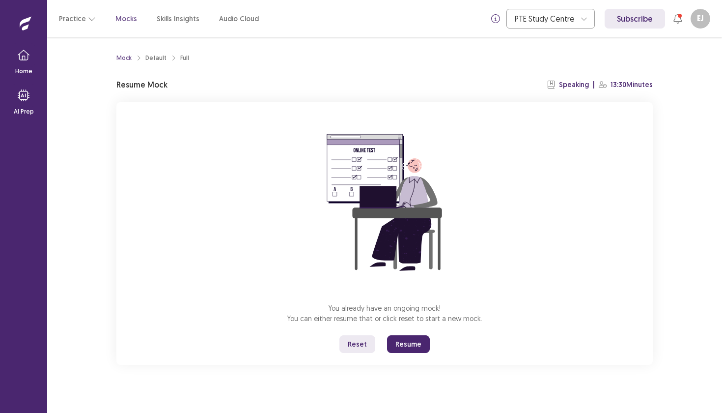
click at [421, 345] on button "Resume" at bounding box center [408, 344] width 43 height 18
click at [406, 340] on button "Resume" at bounding box center [408, 344] width 43 height 18
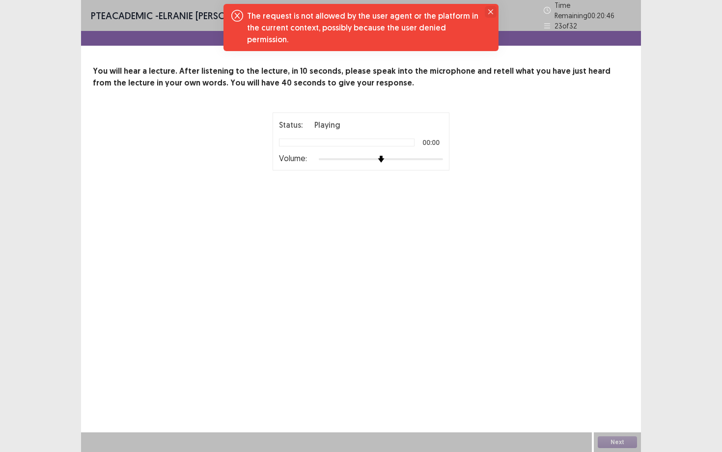
click at [490, 13] on icon "Close" at bounding box center [490, 11] width 5 height 5
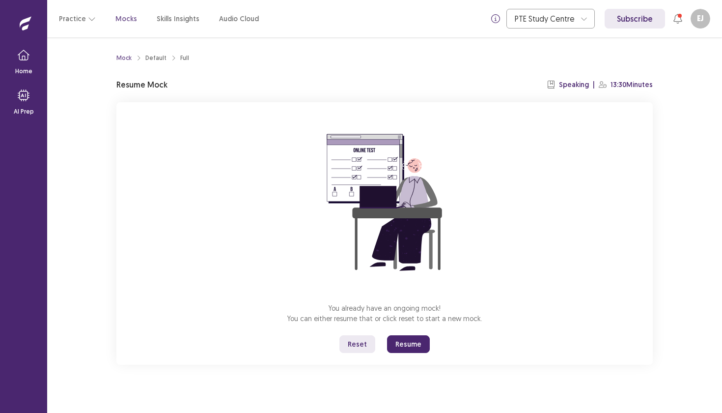
click at [396, 343] on button "Resume" at bounding box center [408, 344] width 43 height 18
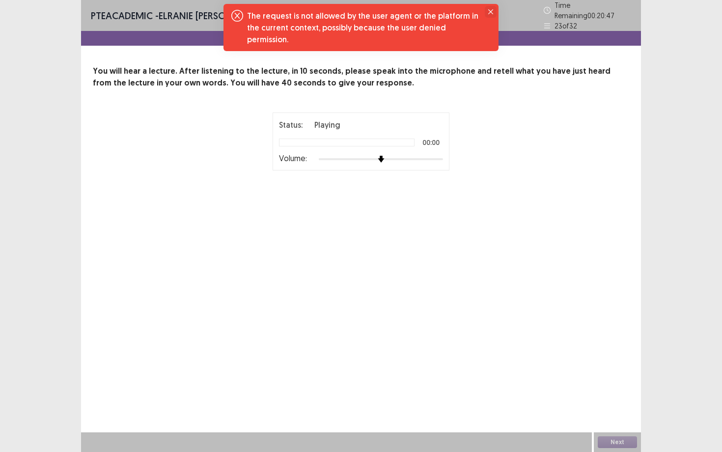
click at [493, 11] on icon "Close" at bounding box center [490, 11] width 5 height 5
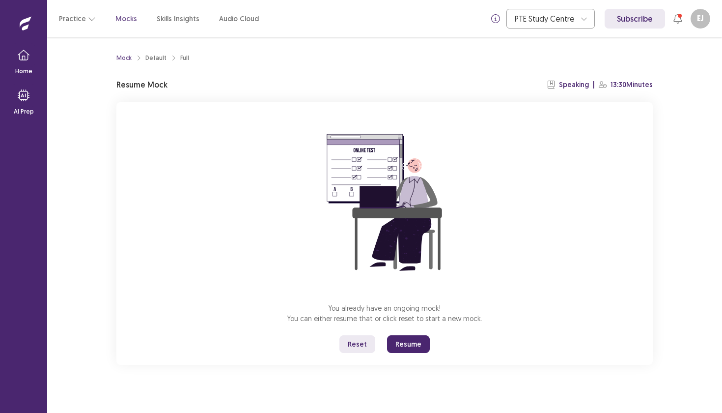
click at [404, 343] on button "Resume" at bounding box center [408, 344] width 43 height 18
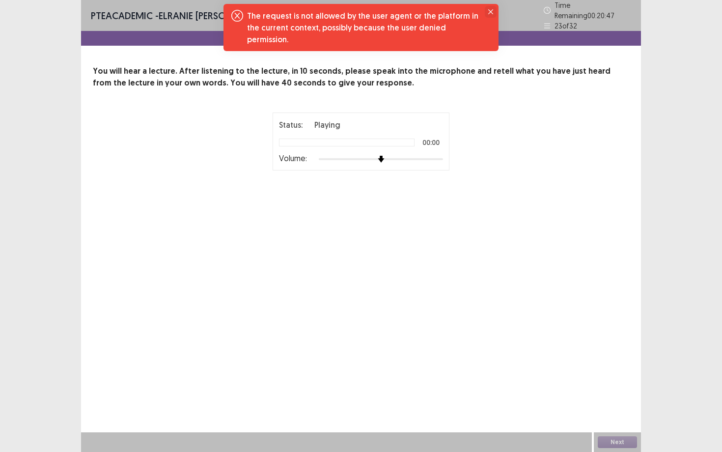
click at [491, 14] on icon "Close" at bounding box center [490, 11] width 5 height 5
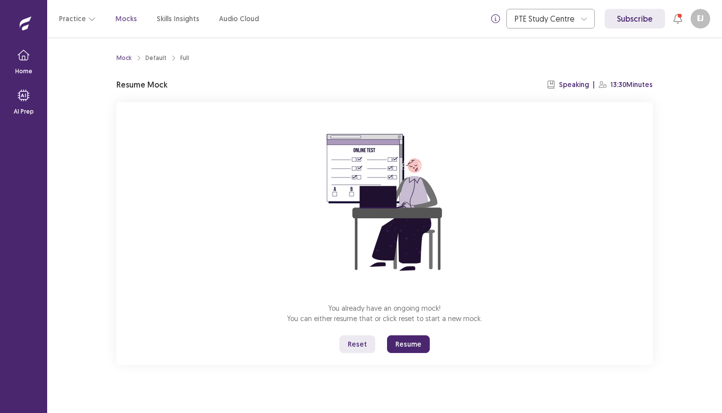
click at [404, 342] on button "Resume" at bounding box center [408, 344] width 43 height 18
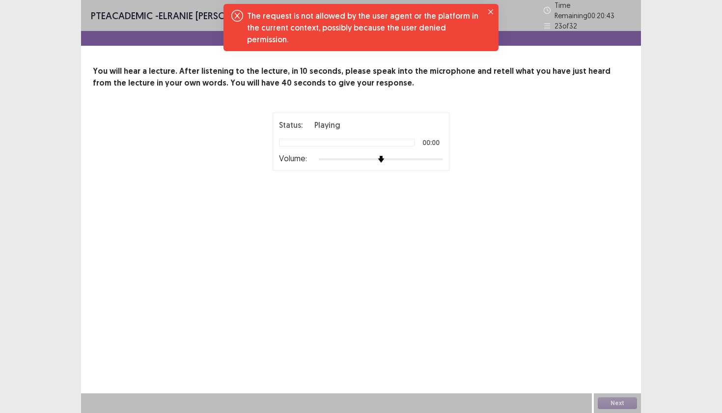
click at [239, 16] on icon "Notifications-top" at bounding box center [237, 16] width 12 height 12
